Goal: Navigation & Orientation: Find specific page/section

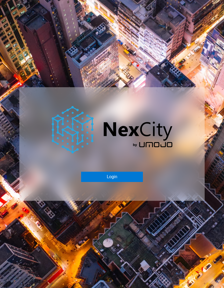
click at [118, 177] on button "Login" at bounding box center [112, 177] width 62 height 10
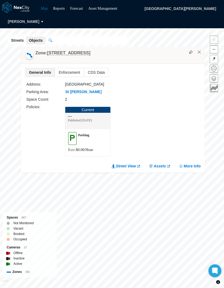
click at [200, 50] on button "×" at bounding box center [199, 52] width 5 height 5
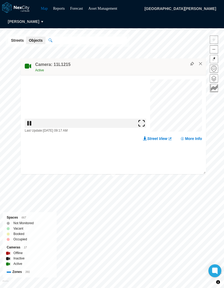
click at [195, 61] on button at bounding box center [192, 64] width 6 height 6
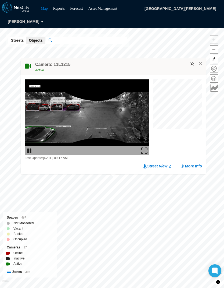
click at [200, 61] on button "×" at bounding box center [200, 63] width 5 height 5
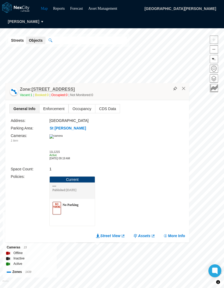
click at [183, 86] on button "×" at bounding box center [184, 88] width 5 height 5
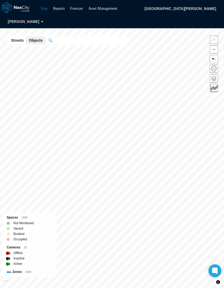
click at [215, 75] on span at bounding box center [214, 79] width 8 height 8
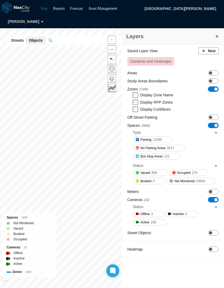
click at [211, 86] on span "ON OFF" at bounding box center [213, 88] width 11 height 5
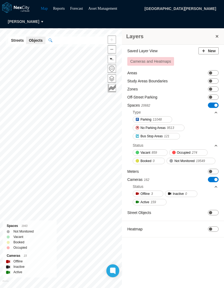
click at [217, 34] on span at bounding box center [217, 36] width 5 height 5
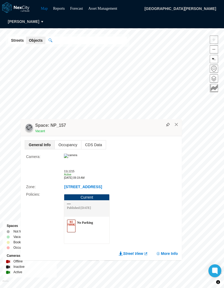
click at [177, 122] on button "×" at bounding box center [176, 124] width 5 height 5
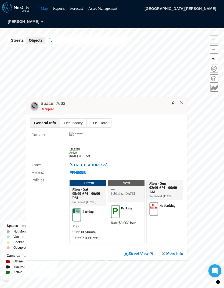
click at [185, 100] on button "×" at bounding box center [182, 102] width 5 height 5
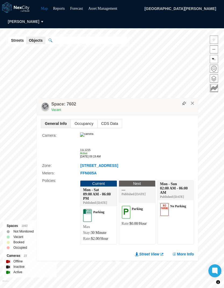
click at [195, 101] on button "×" at bounding box center [192, 103] width 5 height 5
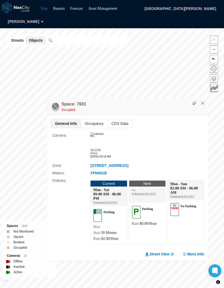
click at [205, 101] on button "×" at bounding box center [203, 103] width 5 height 5
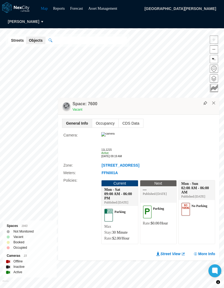
click at [216, 101] on button "×" at bounding box center [214, 103] width 5 height 5
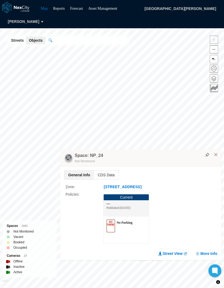
click at [217, 152] on button "×" at bounding box center [216, 154] width 5 height 5
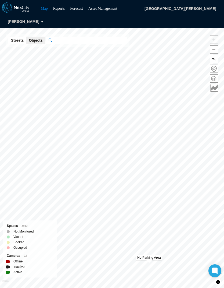
click at [215, 75] on span at bounding box center [214, 79] width 8 height 8
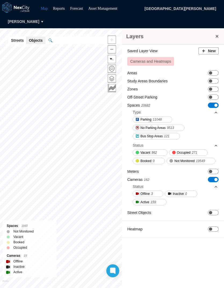
click at [215, 86] on span "ON OFF" at bounding box center [213, 88] width 11 height 5
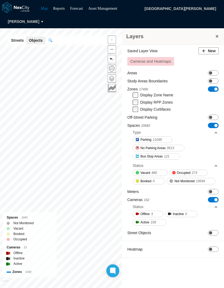
click at [212, 123] on span "ON OFF" at bounding box center [213, 125] width 11 height 5
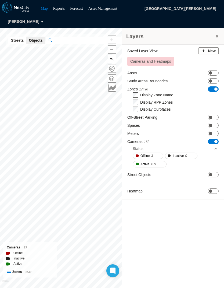
click at [217, 34] on span at bounding box center [217, 36] width 5 height 5
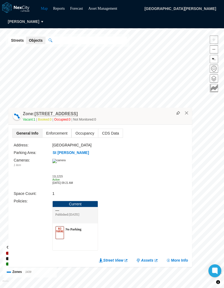
click at [189, 111] on button "×" at bounding box center [187, 113] width 5 height 5
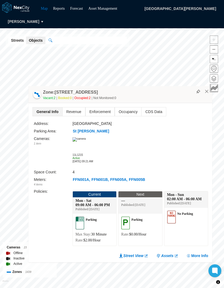
click at [206, 89] on button "×" at bounding box center [207, 91] width 5 height 5
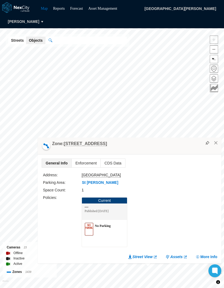
click at [218, 140] on button "×" at bounding box center [216, 142] width 5 height 5
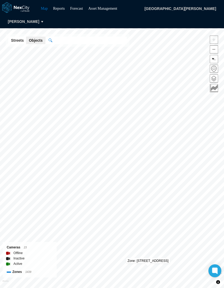
click at [214, 75] on span at bounding box center [214, 79] width 8 height 8
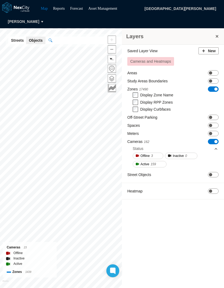
click at [211, 86] on span "ON OFF" at bounding box center [213, 88] width 11 height 5
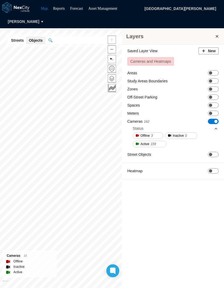
click at [215, 102] on span "ON OFF" at bounding box center [213, 104] width 11 height 5
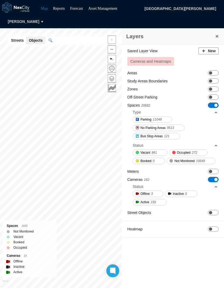
click at [218, 34] on span at bounding box center [217, 36] width 5 height 5
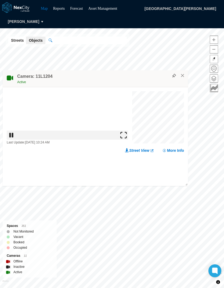
click at [182, 73] on button "×" at bounding box center [182, 75] width 5 height 5
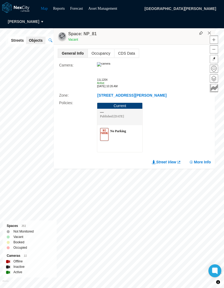
click at [209, 31] on button "×" at bounding box center [209, 33] width 5 height 5
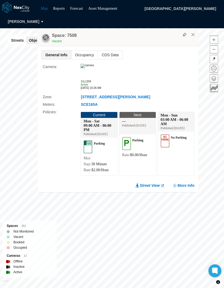
click at [192, 32] on button "×" at bounding box center [193, 34] width 5 height 5
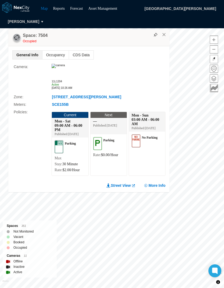
click at [166, 32] on button "×" at bounding box center [164, 34] width 5 height 5
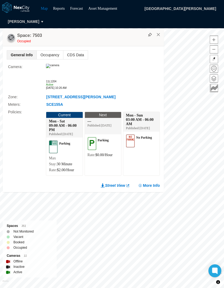
click at [160, 32] on button "×" at bounding box center [158, 34] width 5 height 5
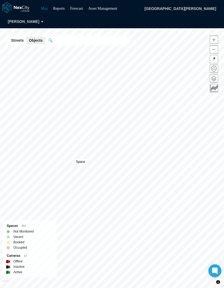
click at [213, 75] on span at bounding box center [214, 79] width 8 height 8
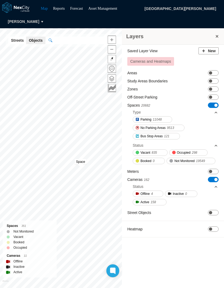
click at [210, 102] on span "ON OFF" at bounding box center [213, 104] width 11 height 5
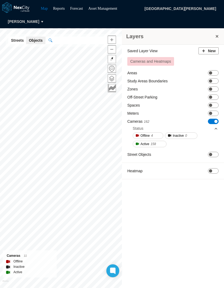
click at [210, 86] on span "ON OFF" at bounding box center [213, 88] width 11 height 5
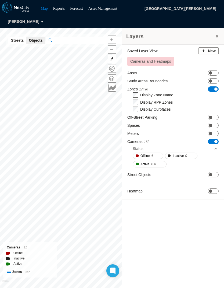
click at [215, 34] on span at bounding box center [217, 36] width 5 height 5
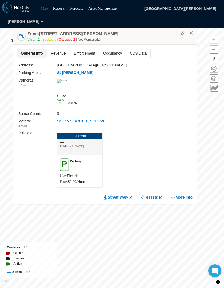
click at [192, 31] on button "×" at bounding box center [191, 33] width 5 height 5
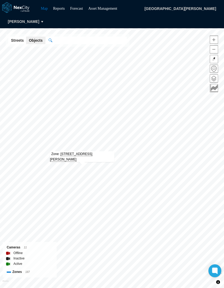
click at [212, 75] on span at bounding box center [214, 79] width 8 height 8
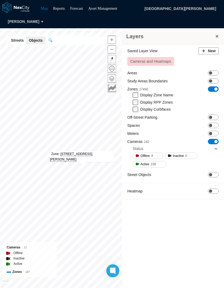
click at [211, 139] on span "ON OFF" at bounding box center [213, 141] width 11 height 5
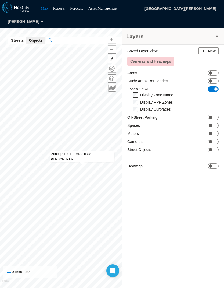
click at [210, 123] on span "ON OFF" at bounding box center [213, 125] width 11 height 5
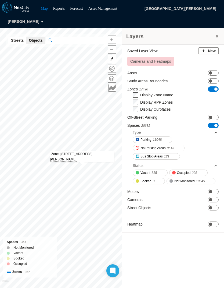
click at [215, 34] on span at bounding box center [217, 36] width 5 height 5
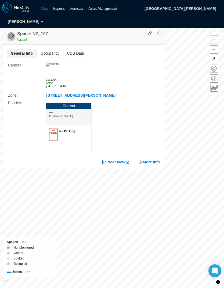
click at [159, 31] on button "×" at bounding box center [158, 33] width 5 height 5
click at [158, 31] on button "×" at bounding box center [158, 33] width 5 height 5
